Goal: Find specific page/section: Find specific page/section

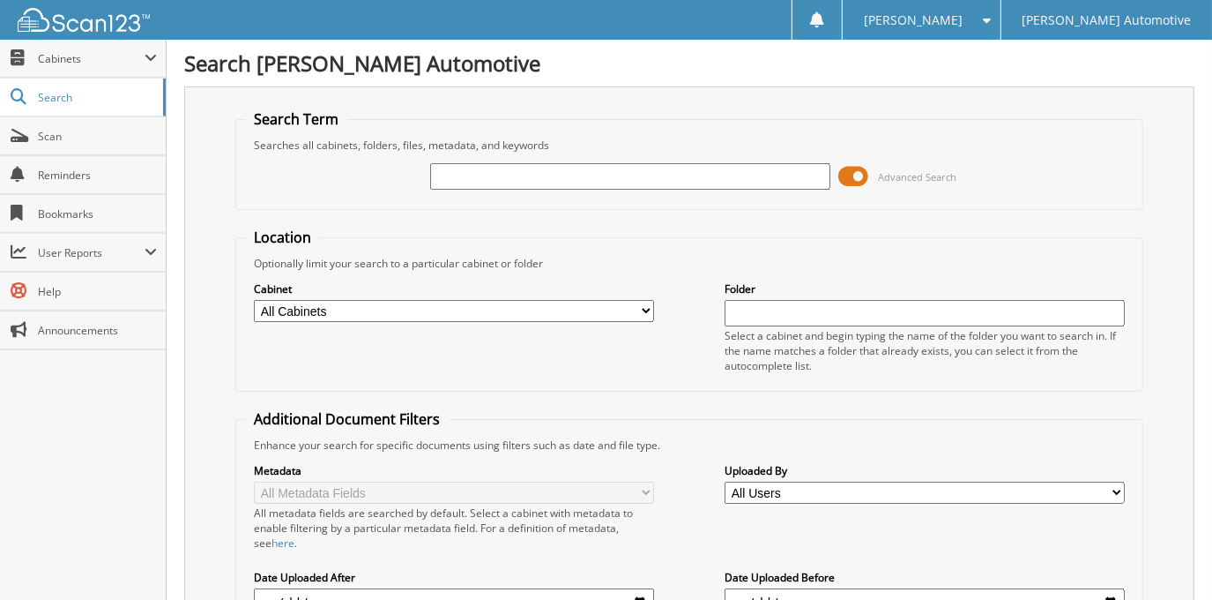
click at [852, 172] on span at bounding box center [854, 176] width 30 height 26
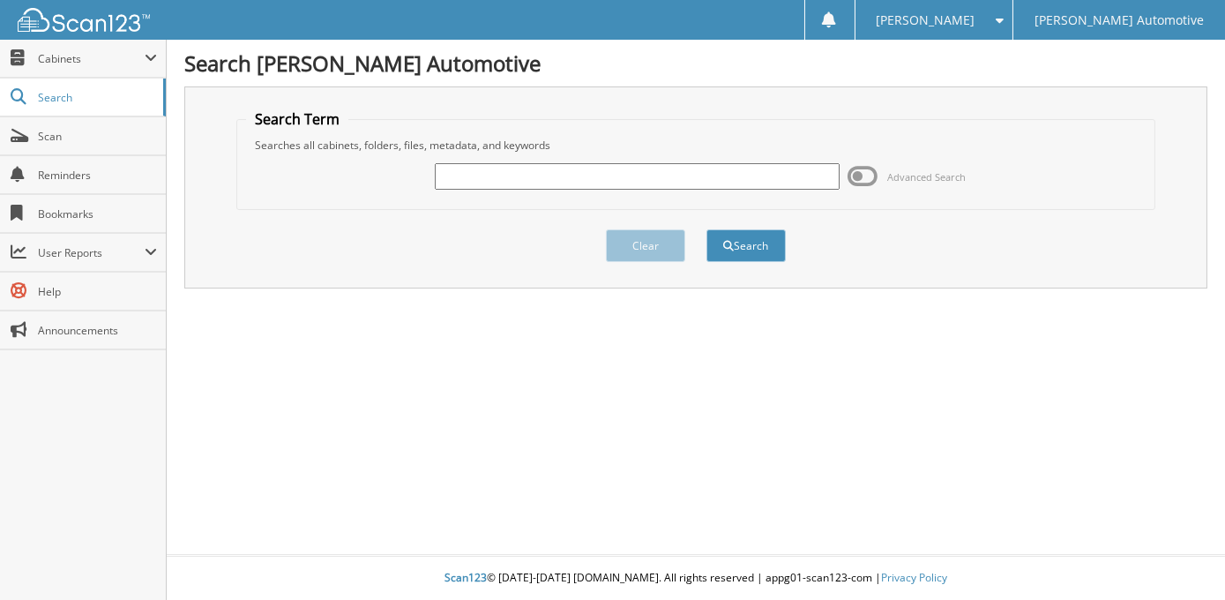
click at [691, 168] on input "text" at bounding box center [637, 176] width 405 height 26
type input "robert romero"
click at [706, 229] on button "Search" at bounding box center [745, 245] width 79 height 33
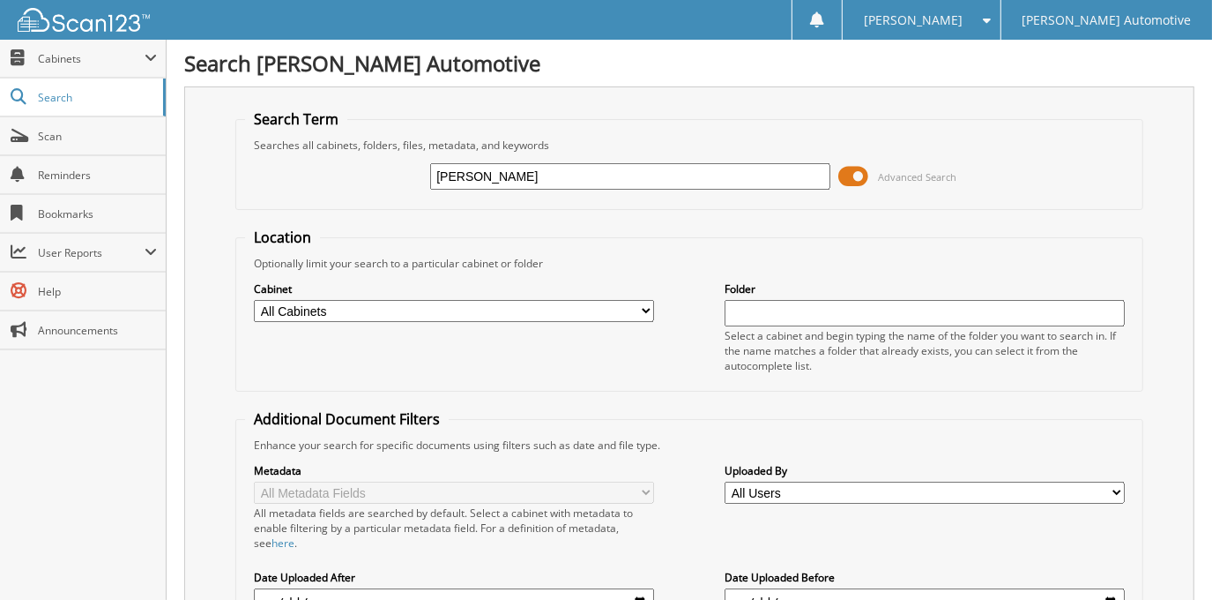
click at [855, 170] on span at bounding box center [854, 176] width 30 height 26
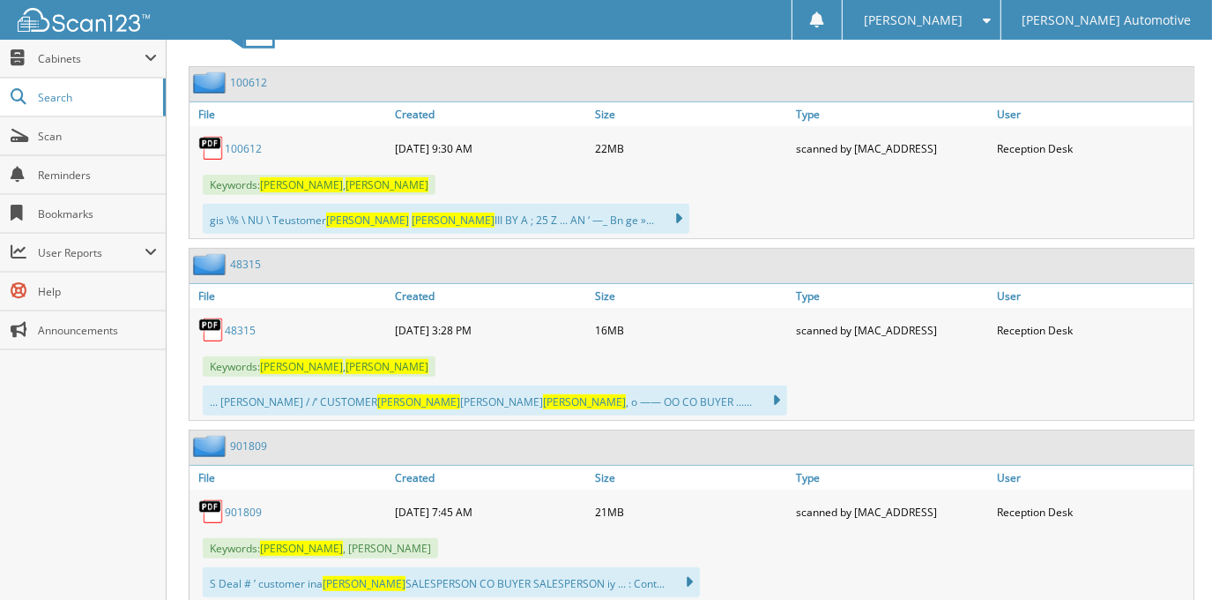
scroll to position [400, 0]
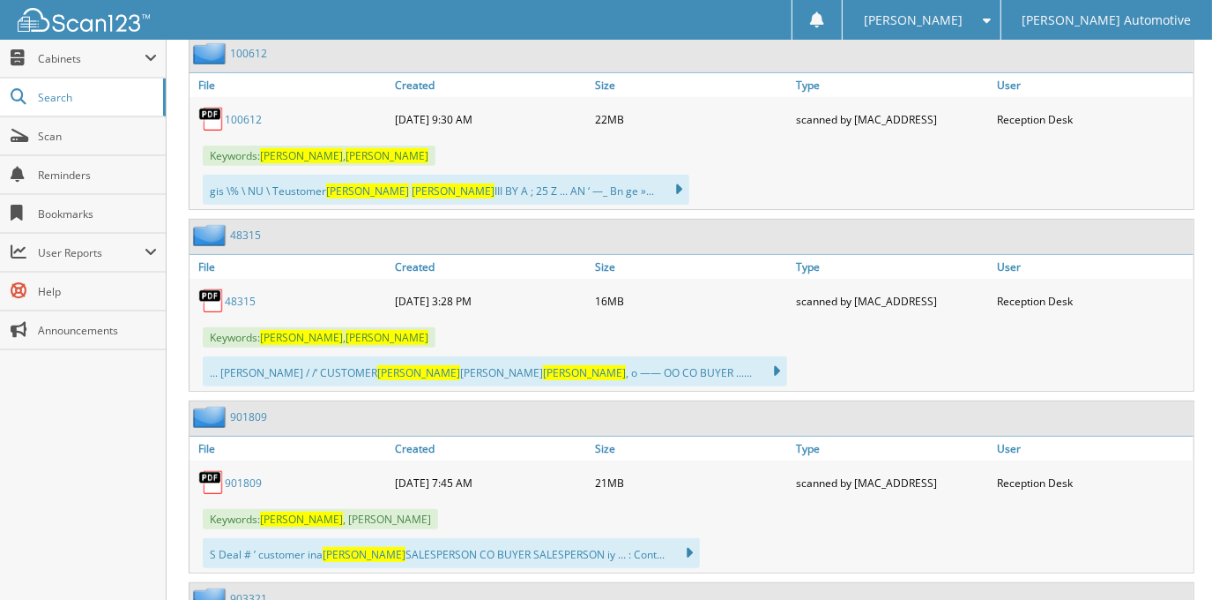
click at [227, 294] on link "48315" at bounding box center [240, 301] width 31 height 15
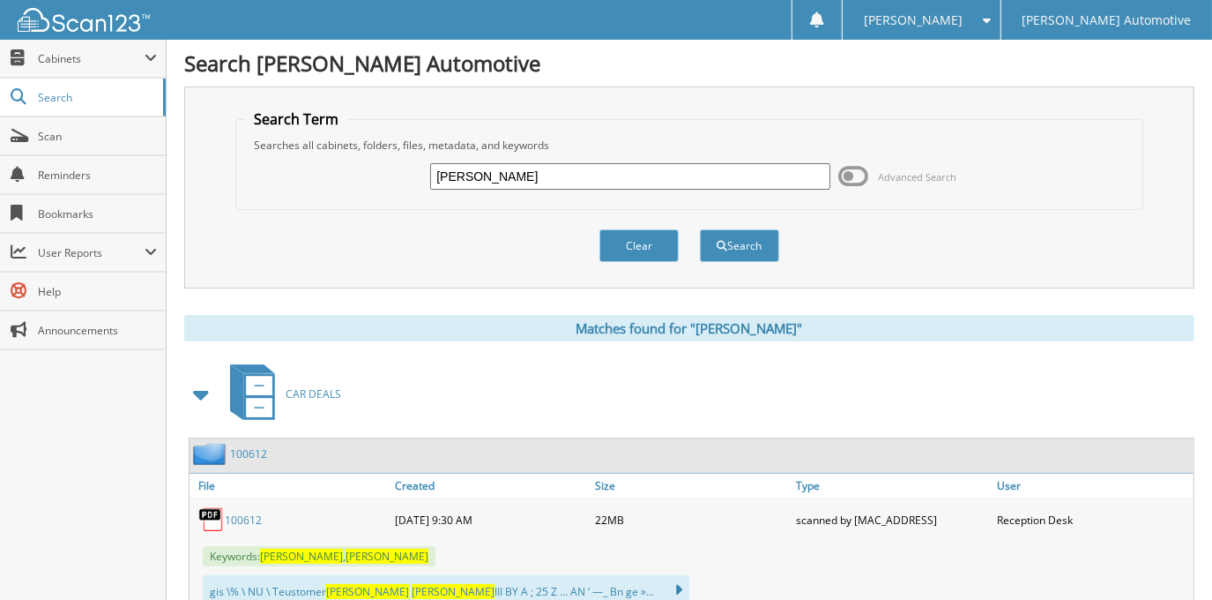
click at [628, 170] on input "[PERSON_NAME]" at bounding box center [629, 176] width 399 height 26
type input "[PERSON_NAME]"
click at [700, 229] on button "Search" at bounding box center [739, 245] width 79 height 33
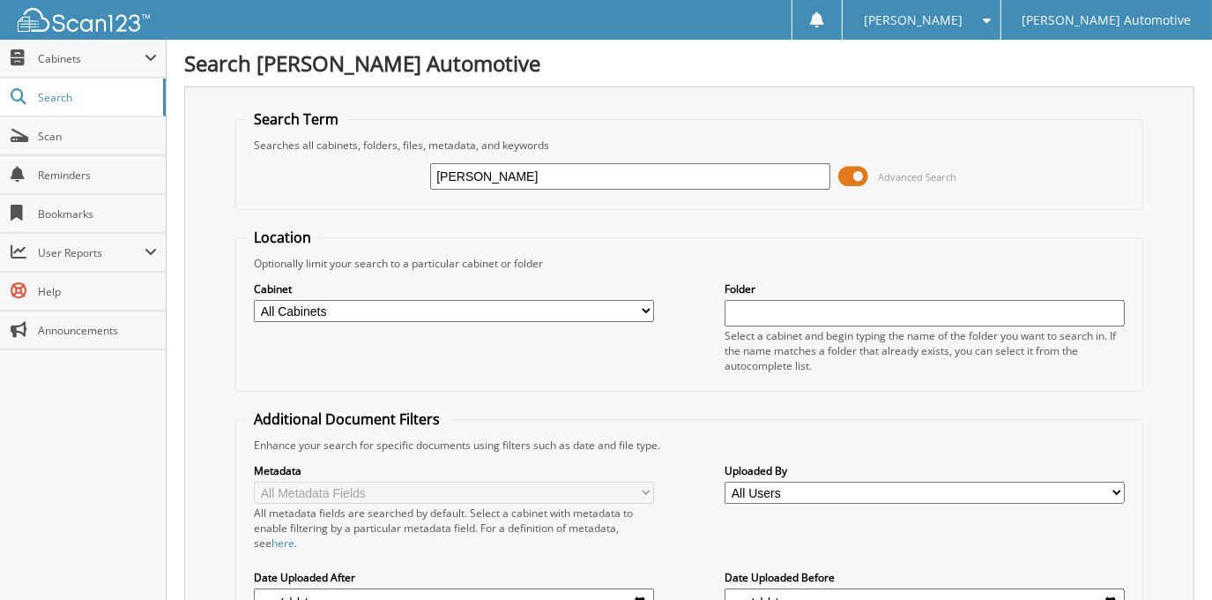
click at [860, 173] on span at bounding box center [854, 176] width 30 height 26
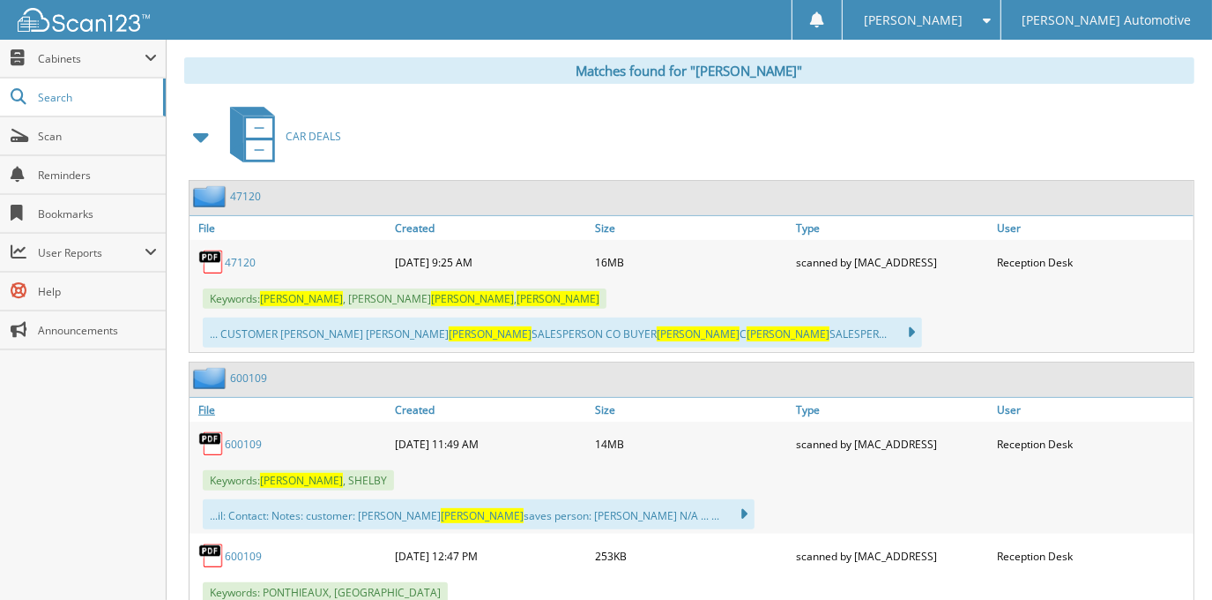
scroll to position [240, 0]
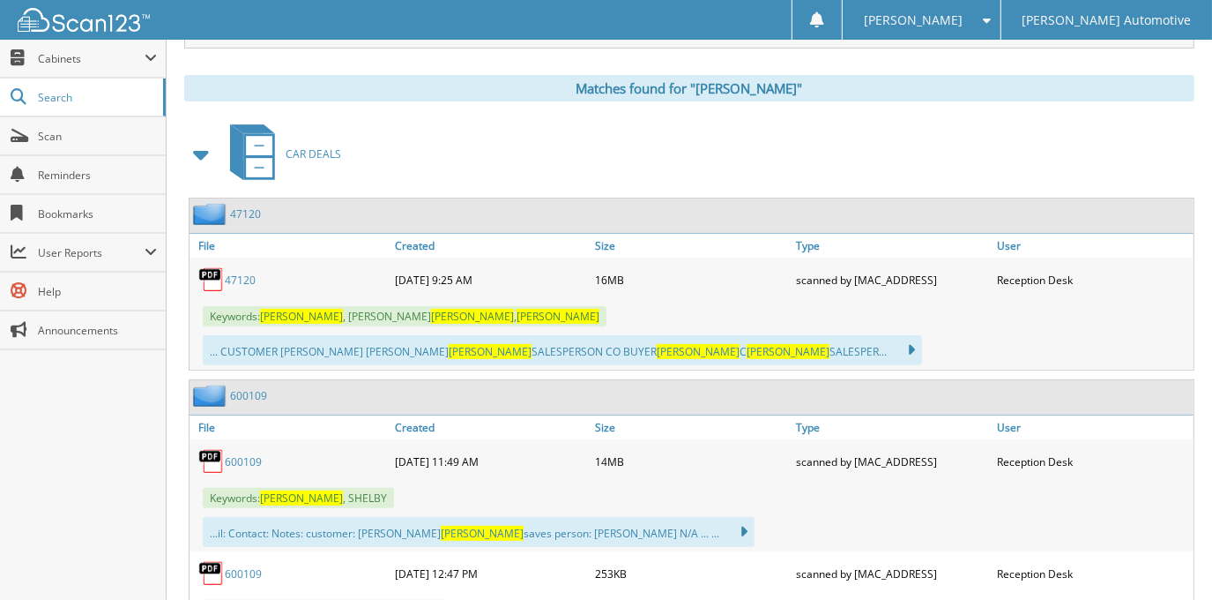
click at [247, 277] on link "47120" at bounding box center [240, 279] width 31 height 15
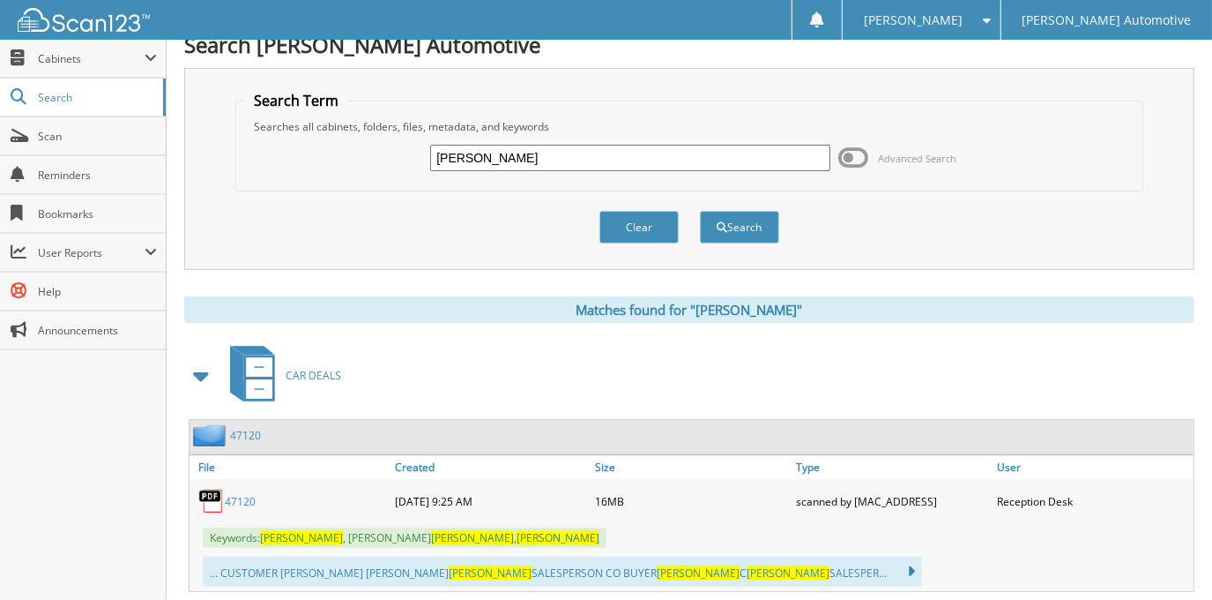
scroll to position [0, 0]
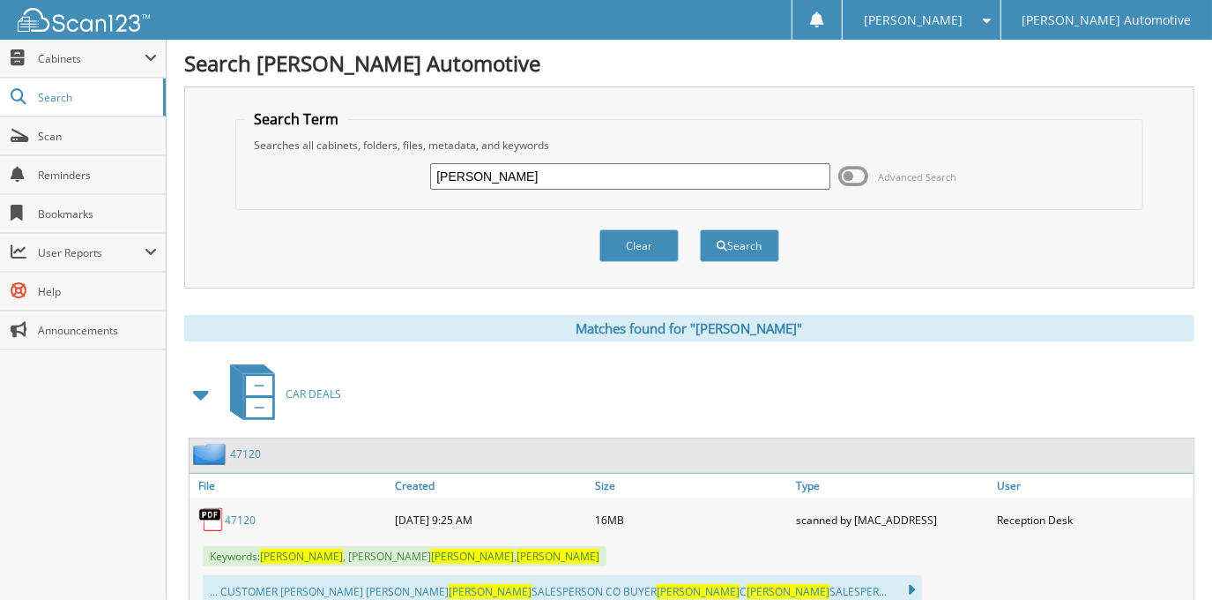
drag, startPoint x: 565, startPoint y: 163, endPoint x: 319, endPoint y: 205, distance: 249.5
click at [319, 205] on fieldset "Search Term Searches all cabinets, folders, files, metadata, and keywords LOUIS…" at bounding box center [688, 159] width 907 height 101
type input "44134"
click at [700, 229] on button "Search" at bounding box center [739, 245] width 79 height 33
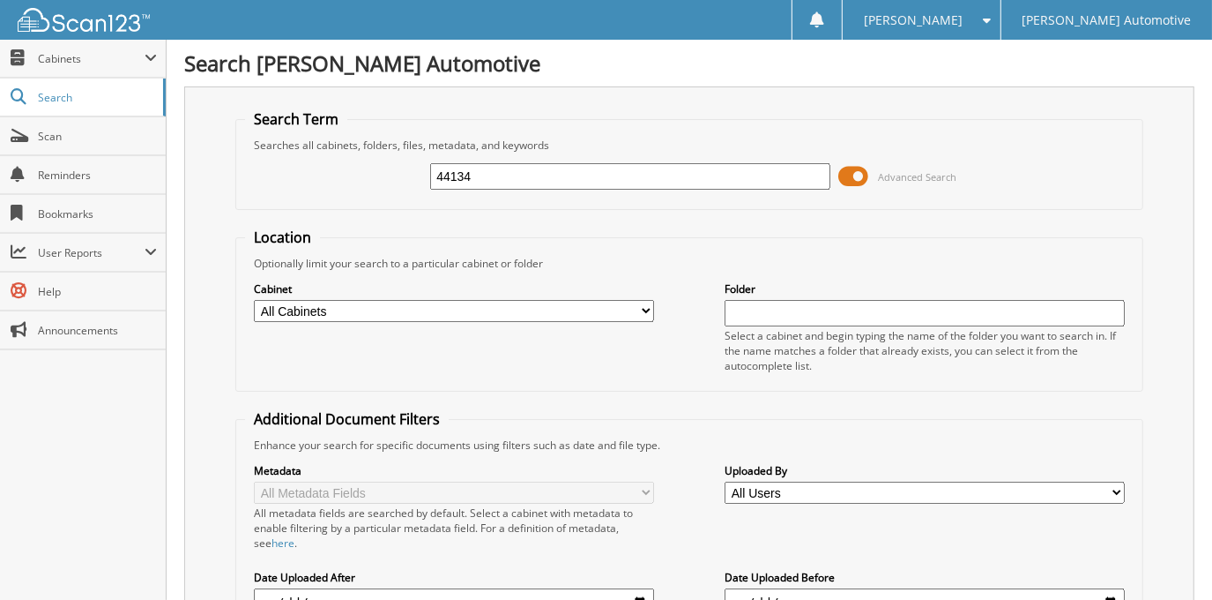
click at [863, 168] on span at bounding box center [854, 176] width 30 height 26
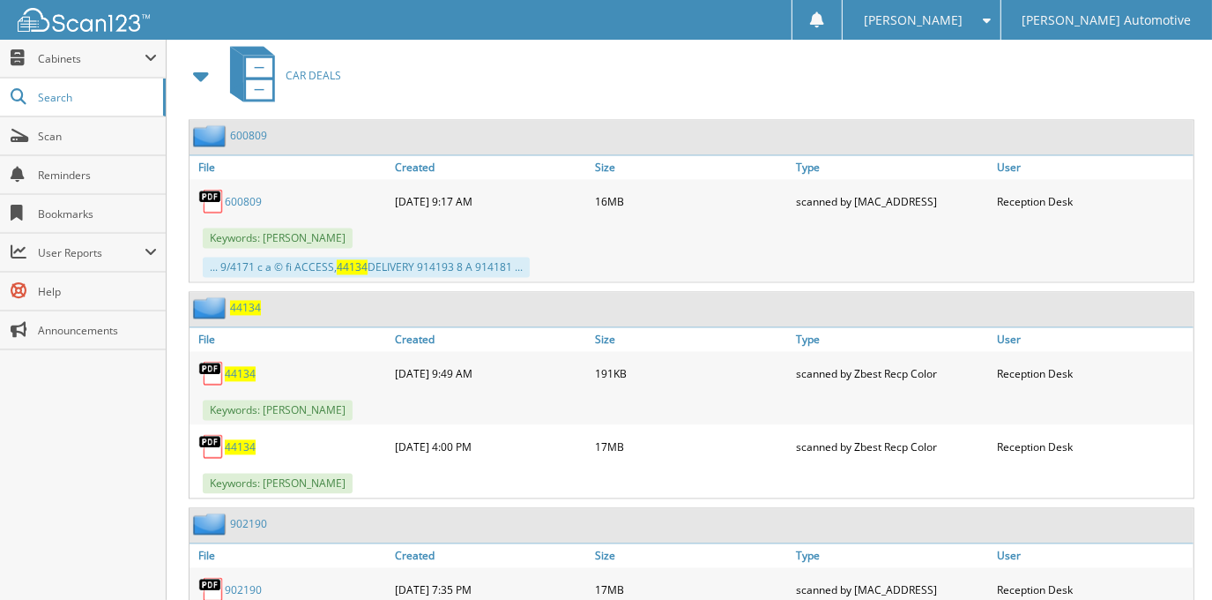
scroll to position [2324, 0]
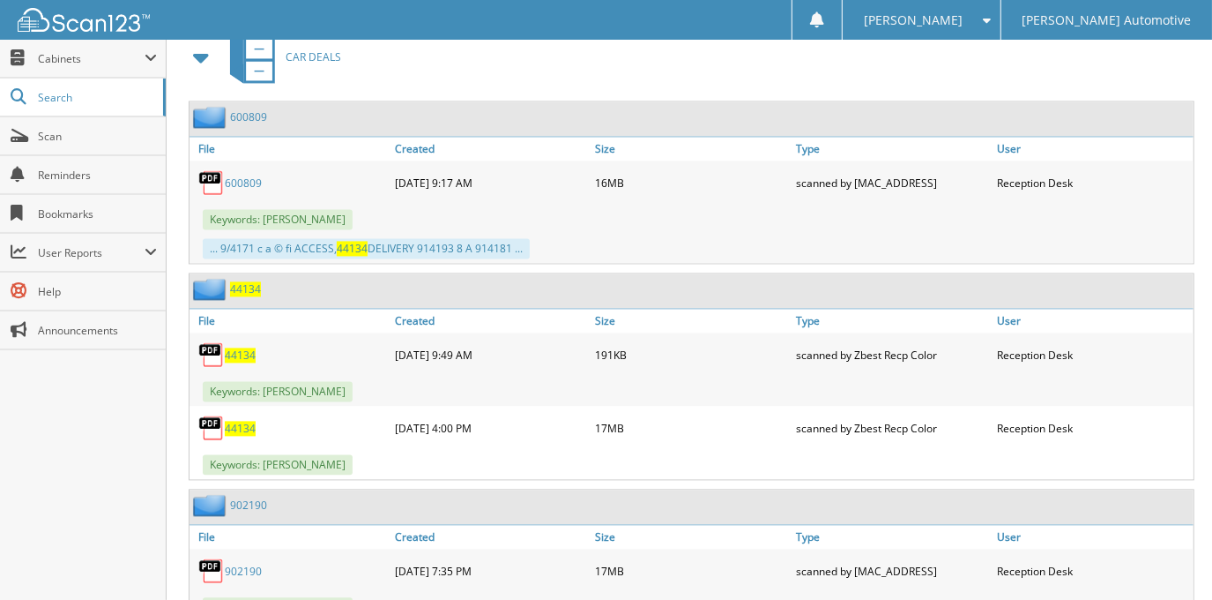
click at [244, 421] on span "44134" at bounding box center [240, 428] width 31 height 15
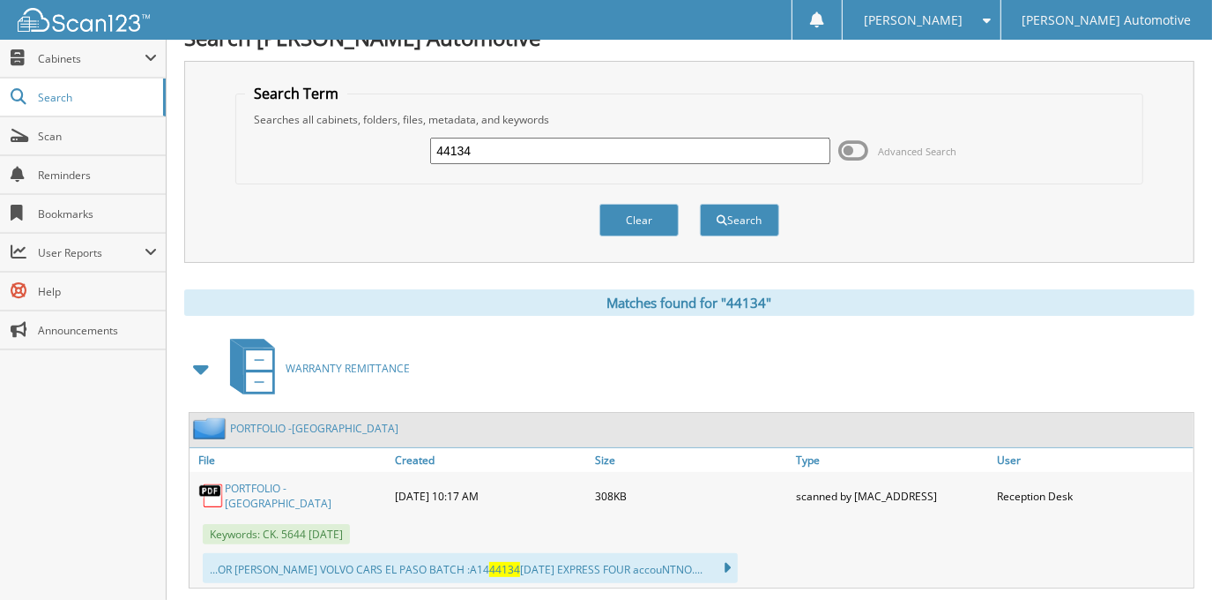
scroll to position [0, 0]
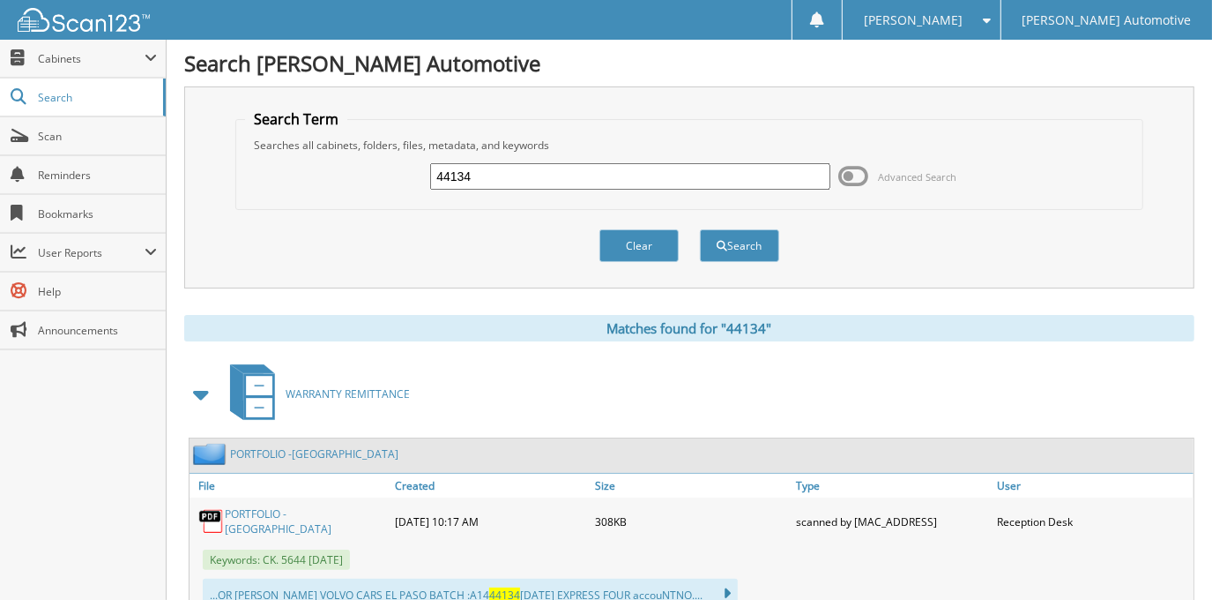
drag, startPoint x: 543, startPoint y: 177, endPoint x: 264, endPoint y: 205, distance: 280.8
click at [264, 206] on fieldset "Search Term Searches all cabinets, folders, files, metadata, and keywords 44134…" at bounding box center [688, 159] width 907 height 101
click at [754, 175] on input "text" at bounding box center [629, 176] width 399 height 26
type input "43620"
click at [766, 238] on button "Search" at bounding box center [739, 245] width 79 height 33
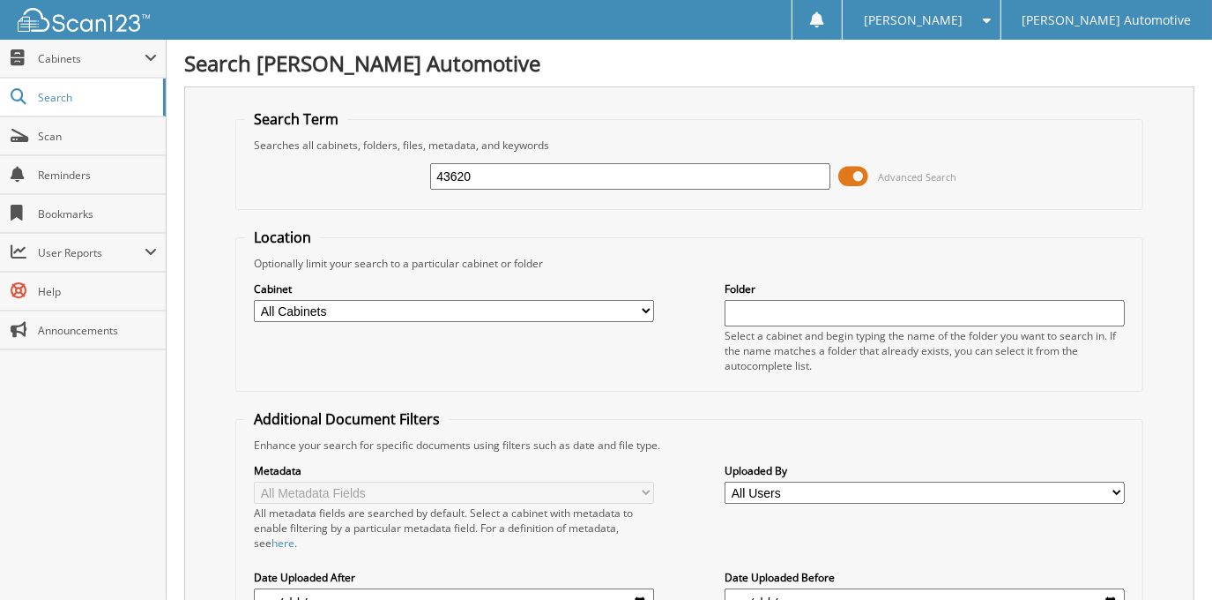
click at [481, 307] on select "All Cabinets ACCOUNTING DOCUMENTS CAR DEALS EL PASO CAR DEALS [GEOGRAPHIC_DATA]…" at bounding box center [453, 311] width 399 height 22
select select "3345"
click at [254, 300] on select "All Cabinets ACCOUNTING DOCUMENTS CAR DEALS EL PASO CAR DEALS [GEOGRAPHIC_DATA]…" at bounding box center [453, 311] width 399 height 22
click at [254, 300] on select "All Cabinets ACCOUNTING DOCUMENTS CAR DEALS EL PASO CAR DEALS EL PASO RESERVES …" at bounding box center [453, 311] width 399 height 22
click at [669, 297] on div "Cabinet All Cabinets ACCOUNTING DOCUMENTS CAR DEALS EL PASO CAR DEALS EL PASO R…" at bounding box center [689, 326] width 888 height 111
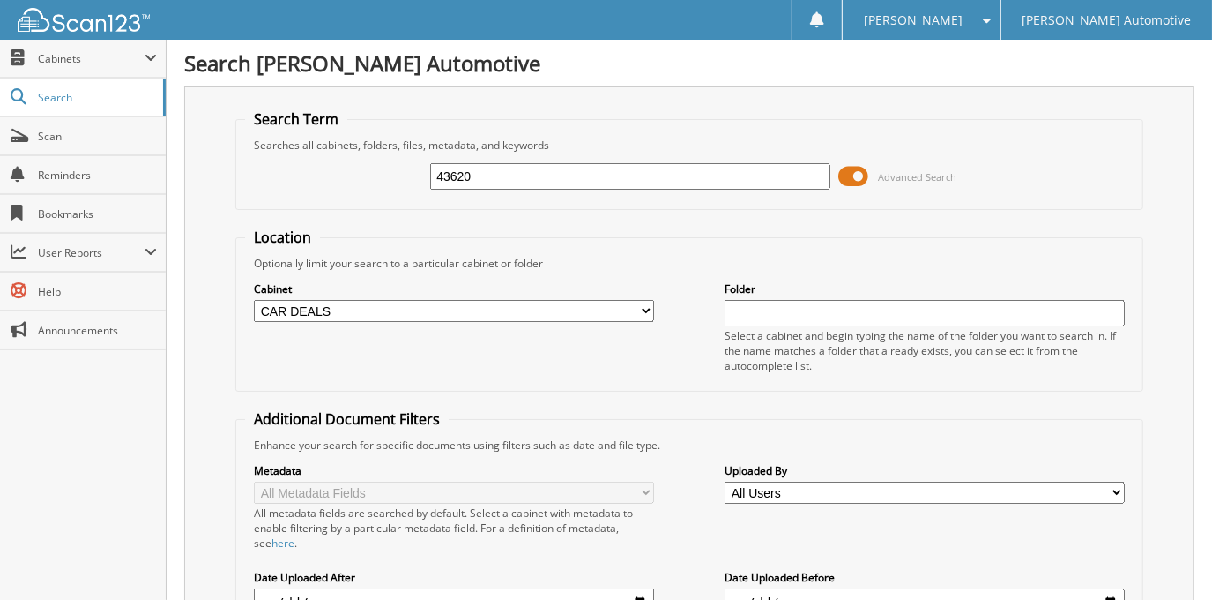
click at [856, 169] on span at bounding box center [854, 176] width 30 height 26
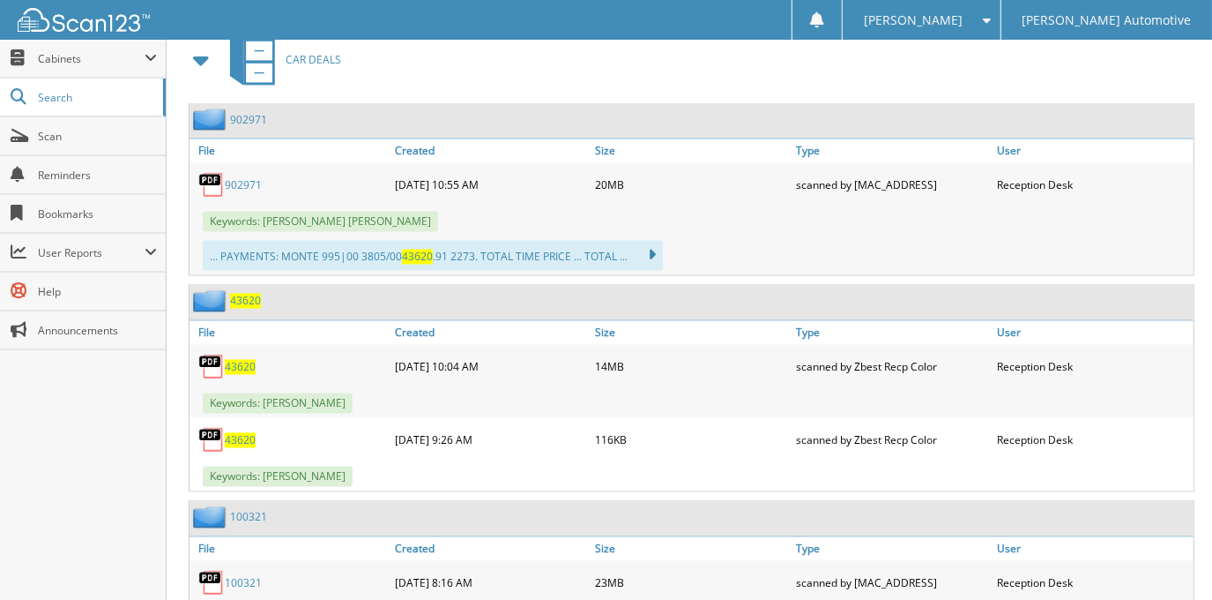
scroll to position [2164, 0]
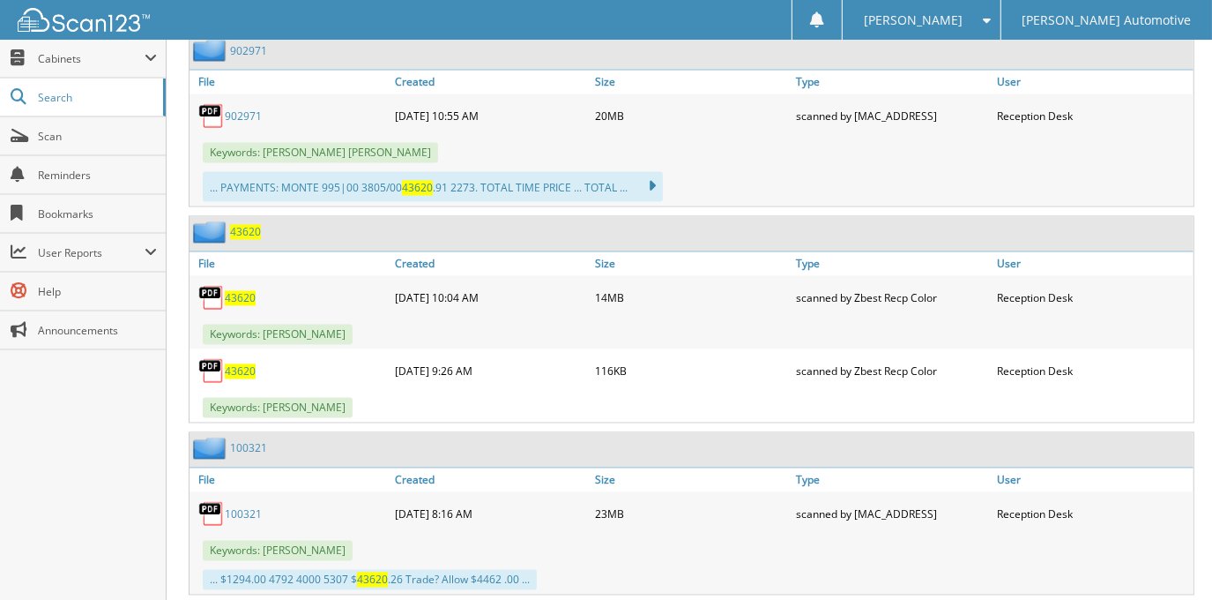
click at [242, 291] on span "43620" at bounding box center [240, 298] width 31 height 15
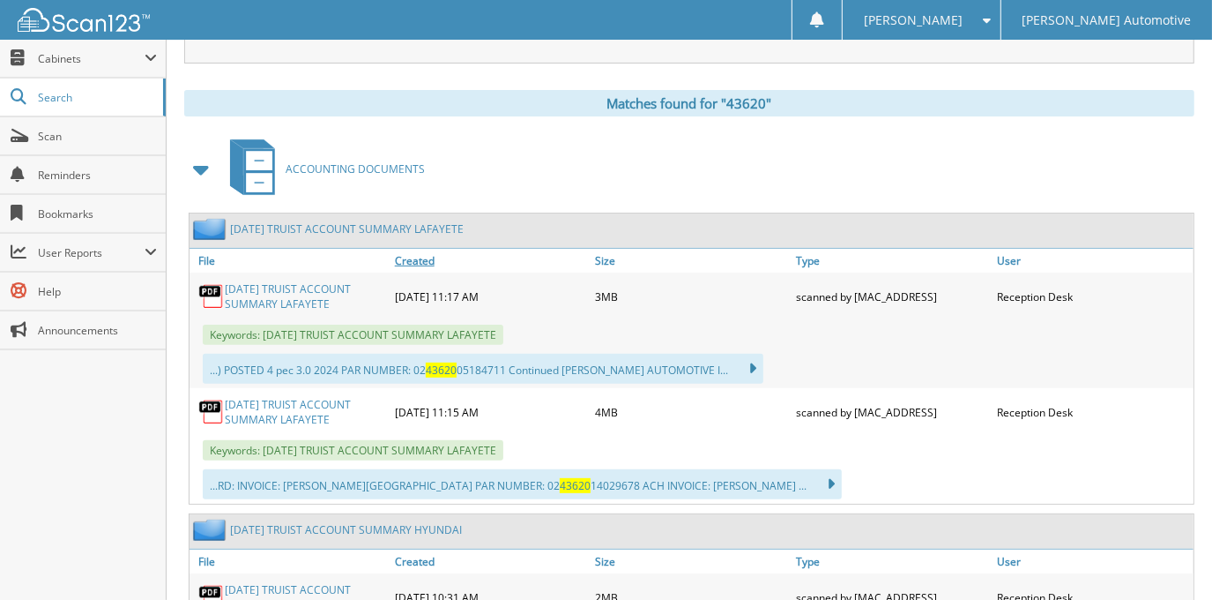
scroll to position [0, 0]
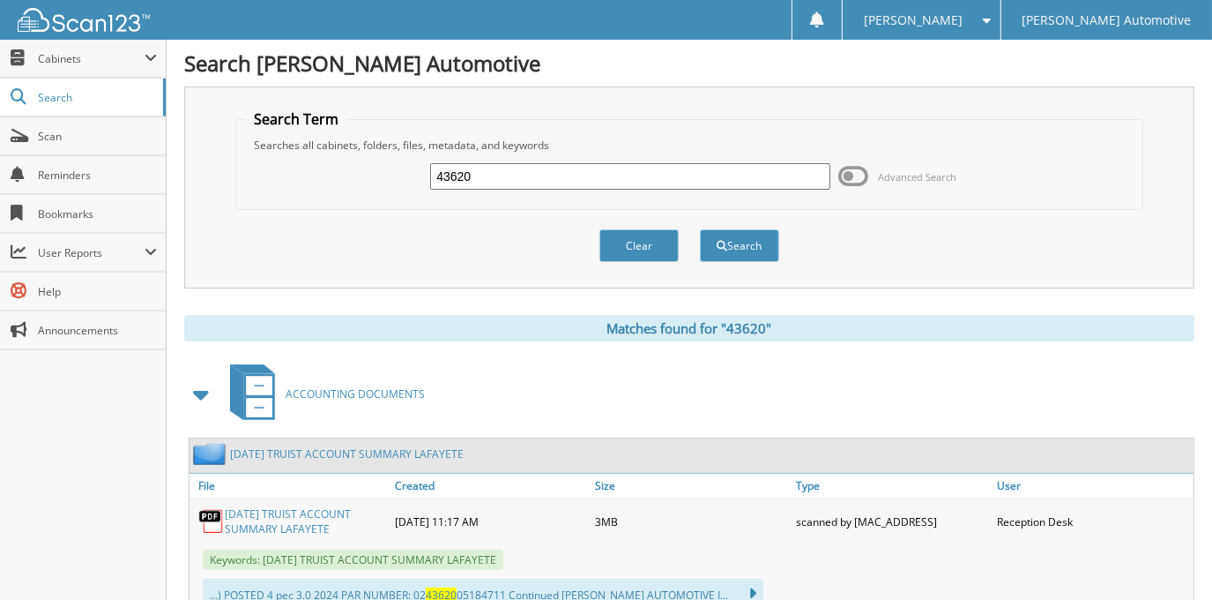
click at [508, 172] on input "43620" at bounding box center [629, 176] width 399 height 26
drag, startPoint x: 508, startPoint y: 172, endPoint x: 403, endPoint y: 189, distance: 106.2
click at [403, 189] on div "43620 Advanced Search" at bounding box center [689, 177] width 888 height 48
click at [529, 175] on input "text" at bounding box center [629, 176] width 399 height 26
type input "44134"
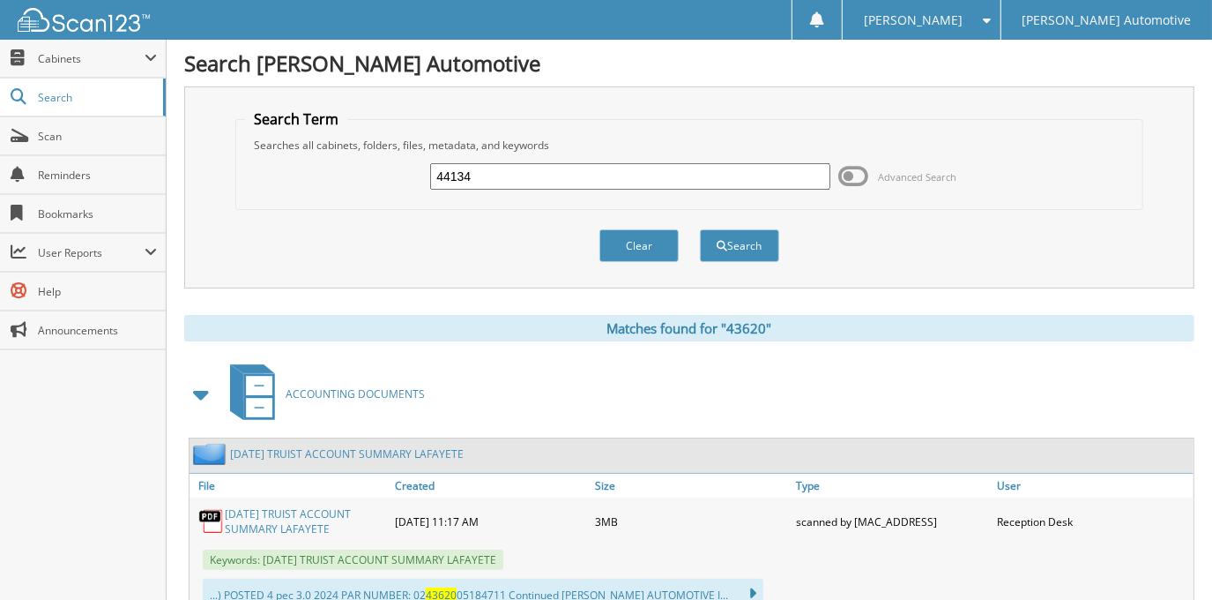
click at [700, 229] on button "Search" at bounding box center [739, 245] width 79 height 33
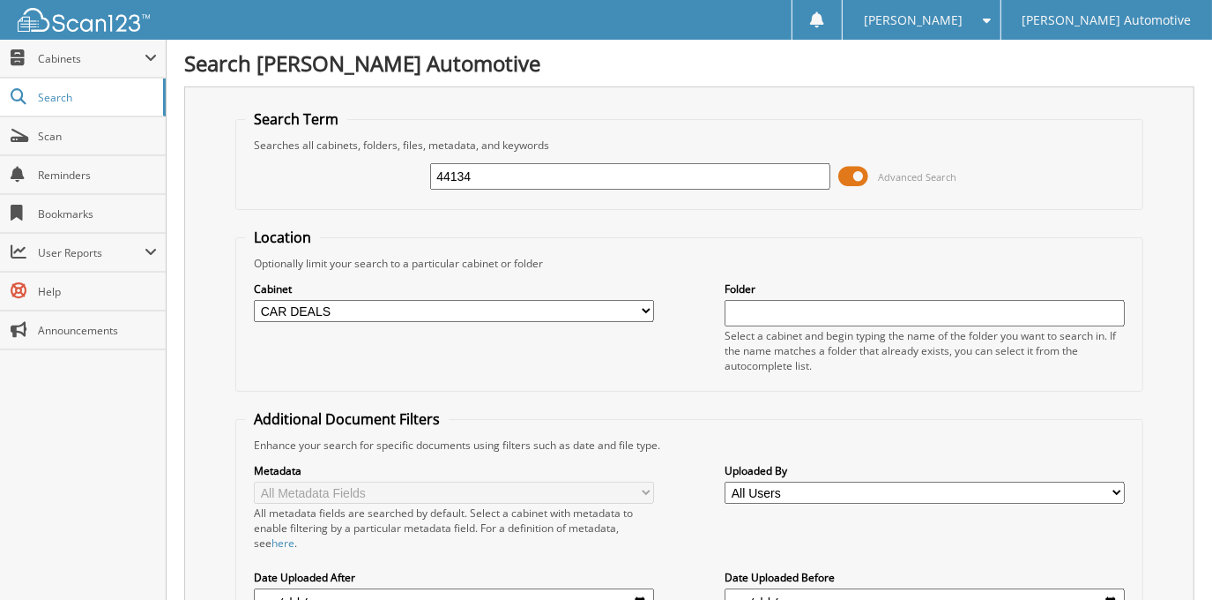
click at [860, 181] on span at bounding box center [854, 176] width 30 height 26
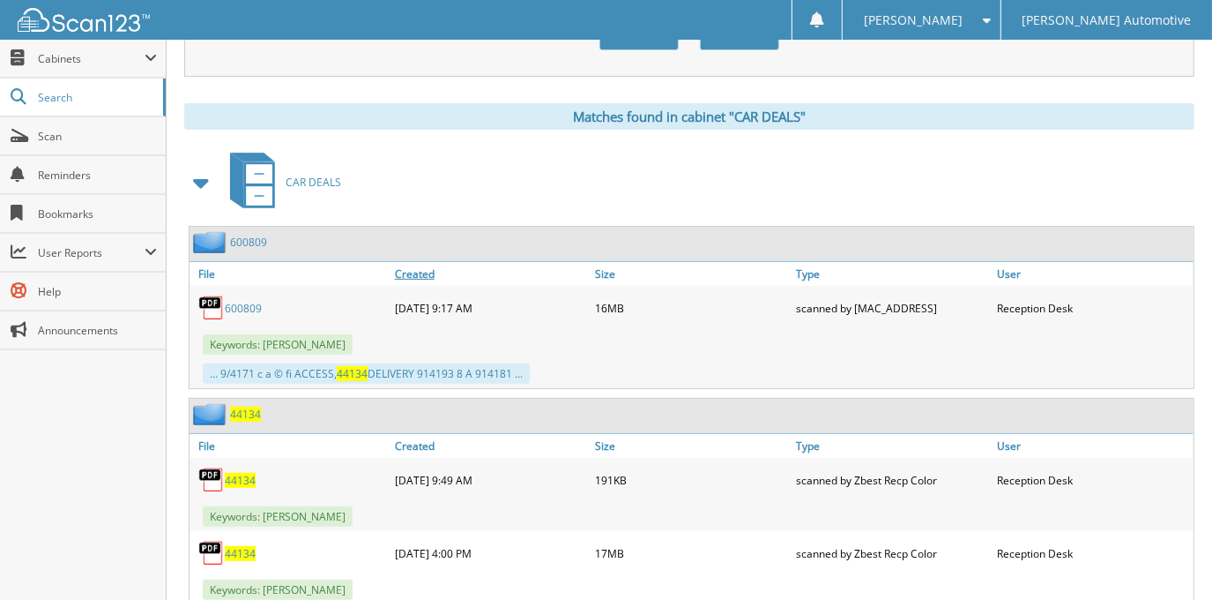
scroll to position [240, 0]
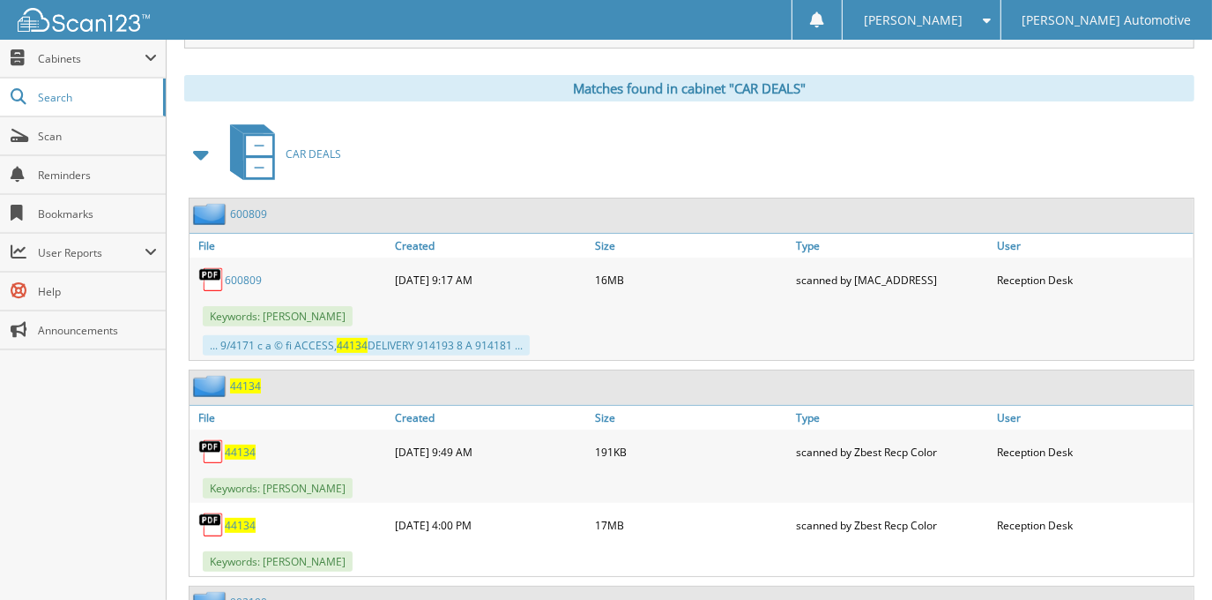
click at [235, 518] on span "44134" at bounding box center [240, 525] width 31 height 15
click at [120, 62] on span "Cabinets" at bounding box center [91, 58] width 107 height 15
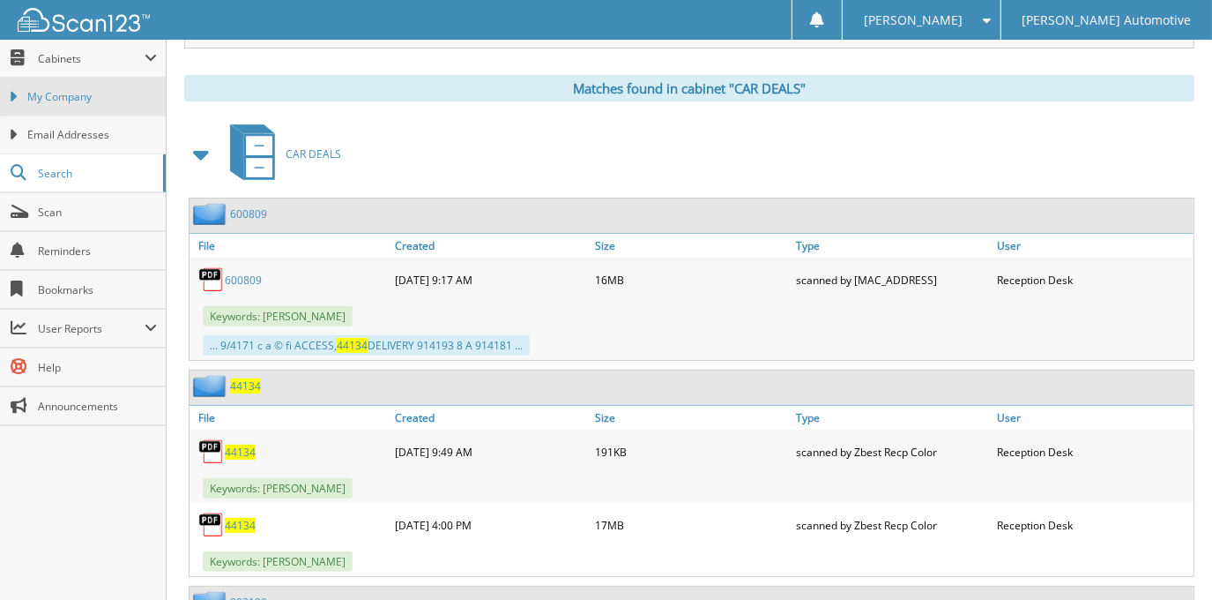
click at [129, 108] on link "My Company" at bounding box center [83, 97] width 166 height 38
